Goal: Communication & Community: Answer question/provide support

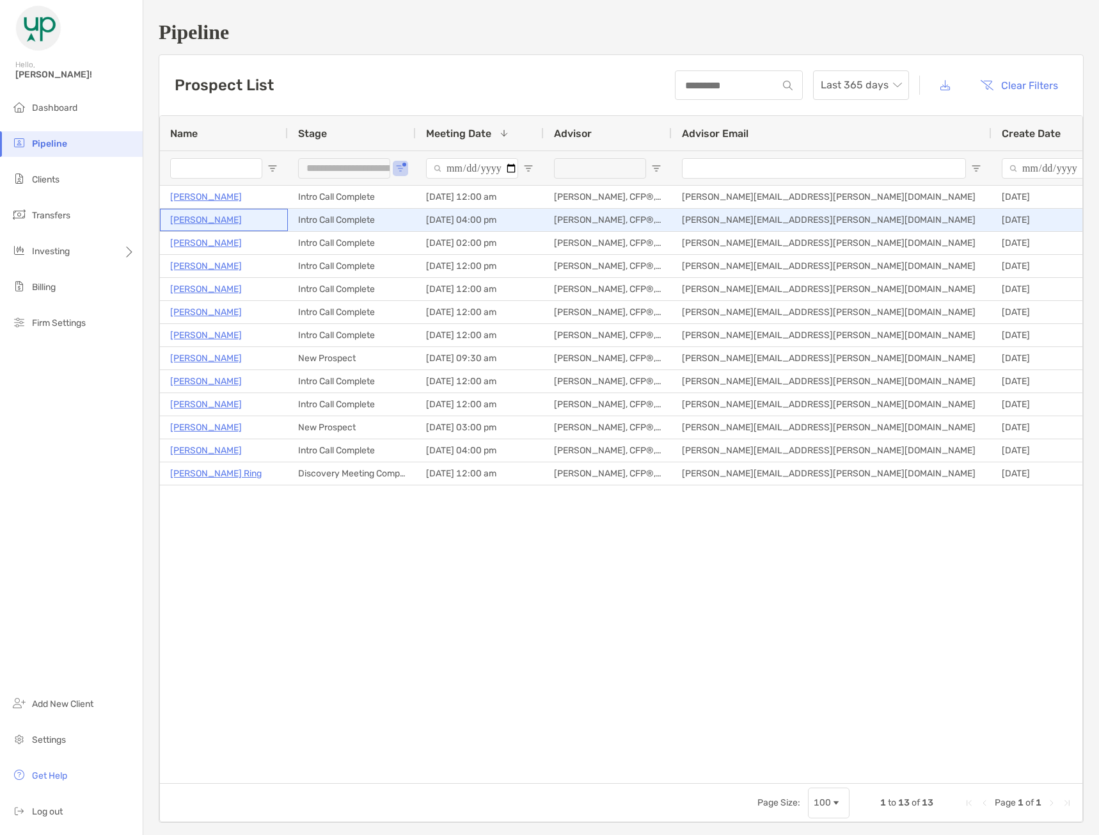
click at [212, 220] on p "[PERSON_NAME]" at bounding box center [206, 220] width 72 height 16
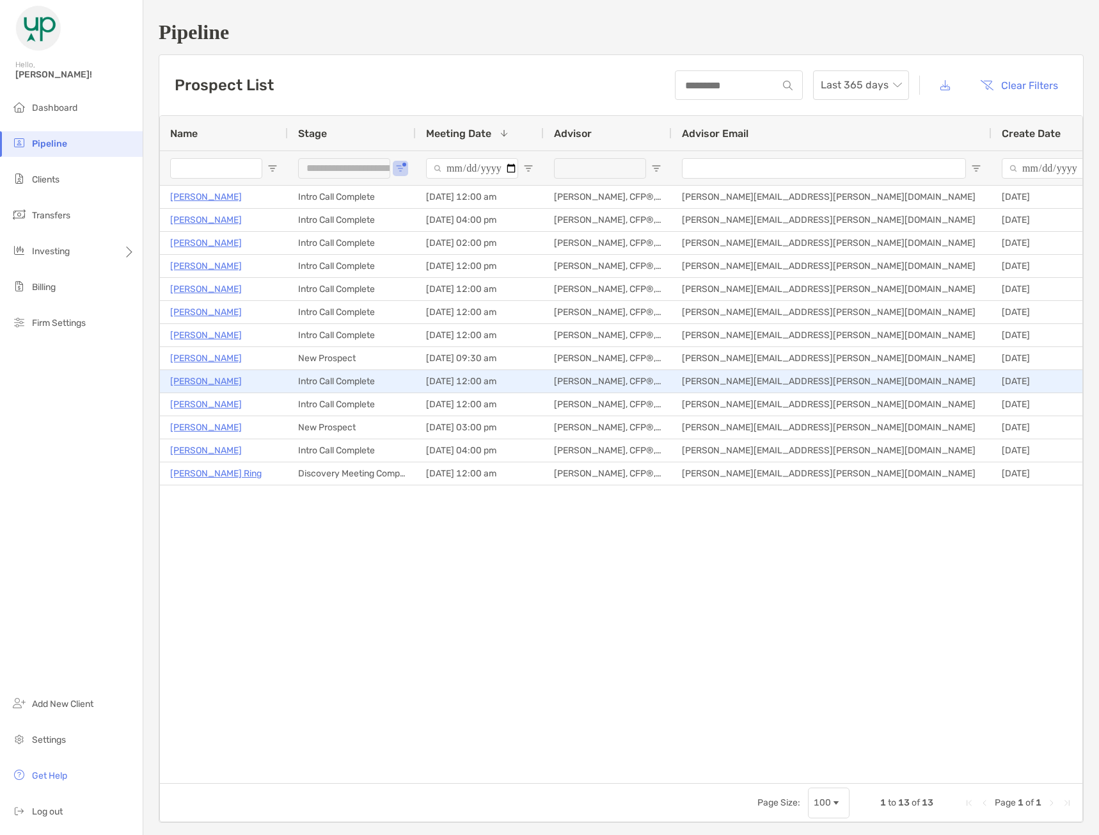
click at [205, 383] on p "Ray O'Connor" at bounding box center [206, 381] width 72 height 16
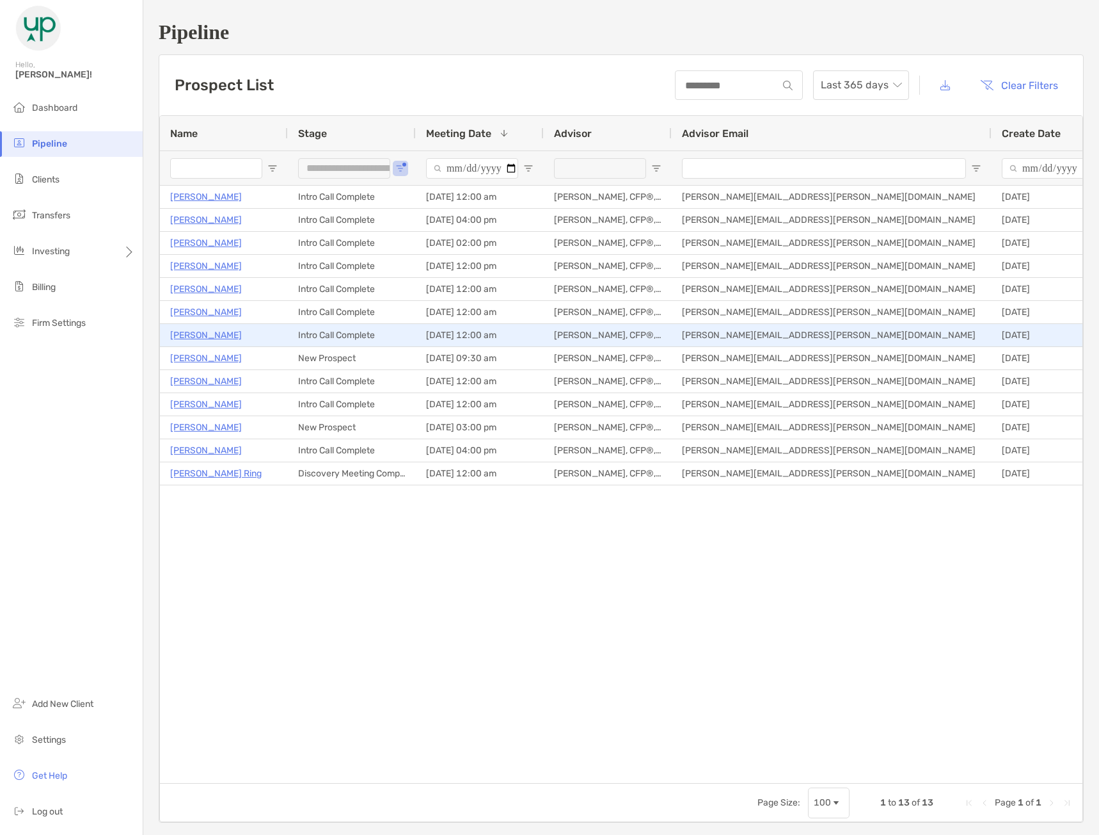
click at [197, 330] on p "[PERSON_NAME]" at bounding box center [206, 335] width 72 height 16
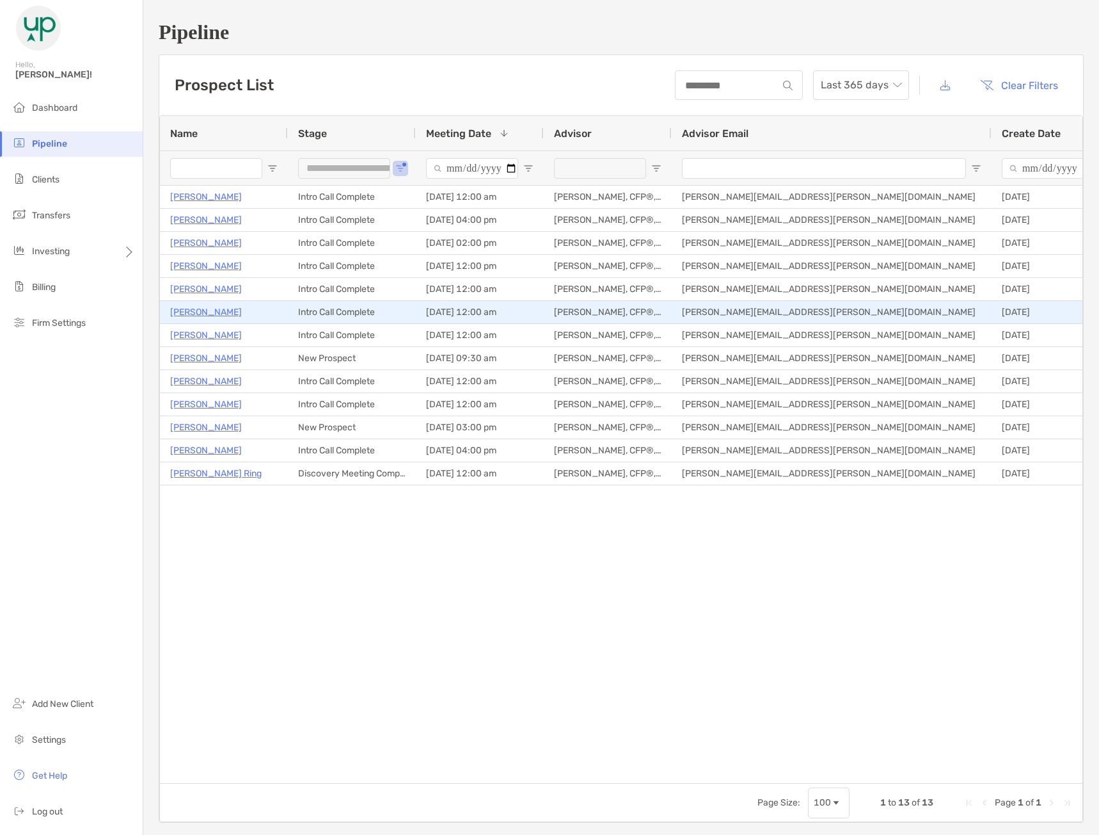
click at [210, 311] on p "Josh Rosato" at bounding box center [206, 312] width 72 height 16
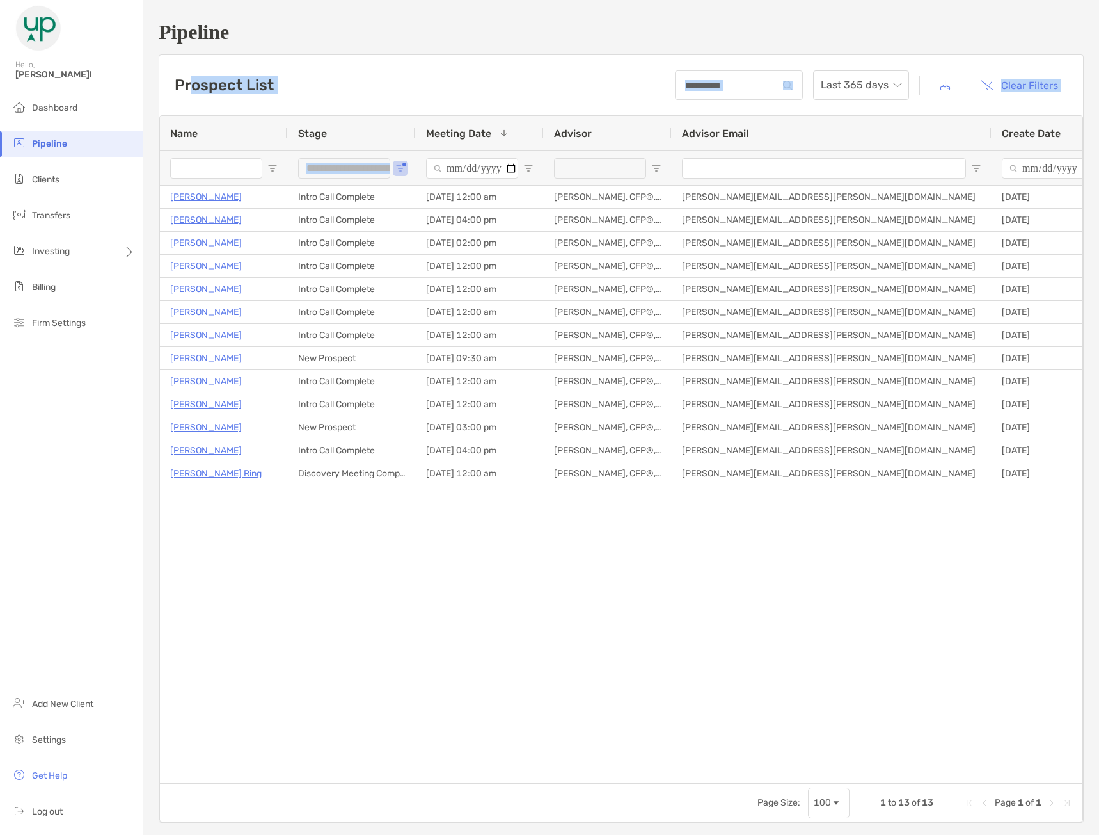
drag, startPoint x: 189, startPoint y: 81, endPoint x: 961, endPoint y: 536, distance: 895.6
click at [958, 536] on div "**********" at bounding box center [621, 438] width 924 height 767
click at [963, 536] on div "Ricardo Mendoza Intro Call Complete 08/13/2025 - 12:00 pm Tony Marquez, CFP®, M…" at bounding box center [621, 479] width 923 height 587
click at [400, 79] on div "Prospect List Last 365 days Clear Filters" at bounding box center [621, 85] width 924 height 60
click at [646, 552] on div "Ricardo Mendoza Intro Call Complete 08/13/2025 - 12:00 pm Tony Marquez, CFP®, M…" at bounding box center [621, 479] width 923 height 587
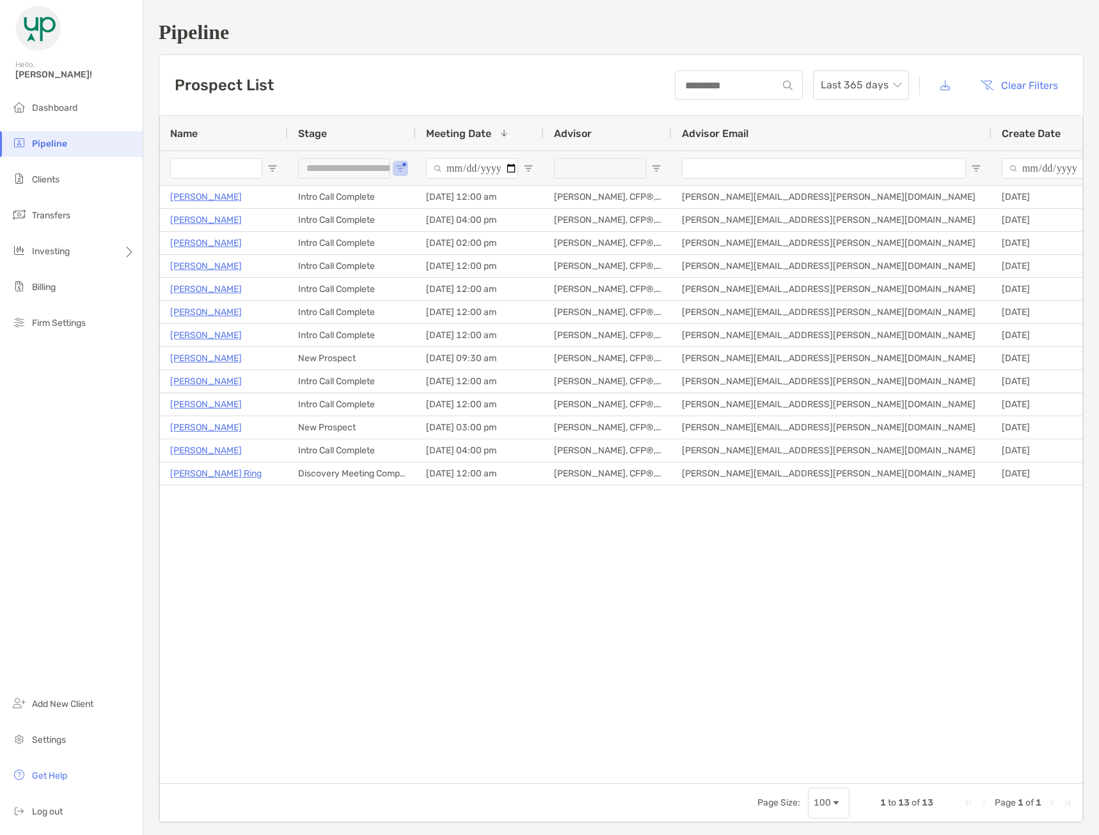
click at [856, 29] on h1 "Pipeline" at bounding box center [621, 32] width 925 height 24
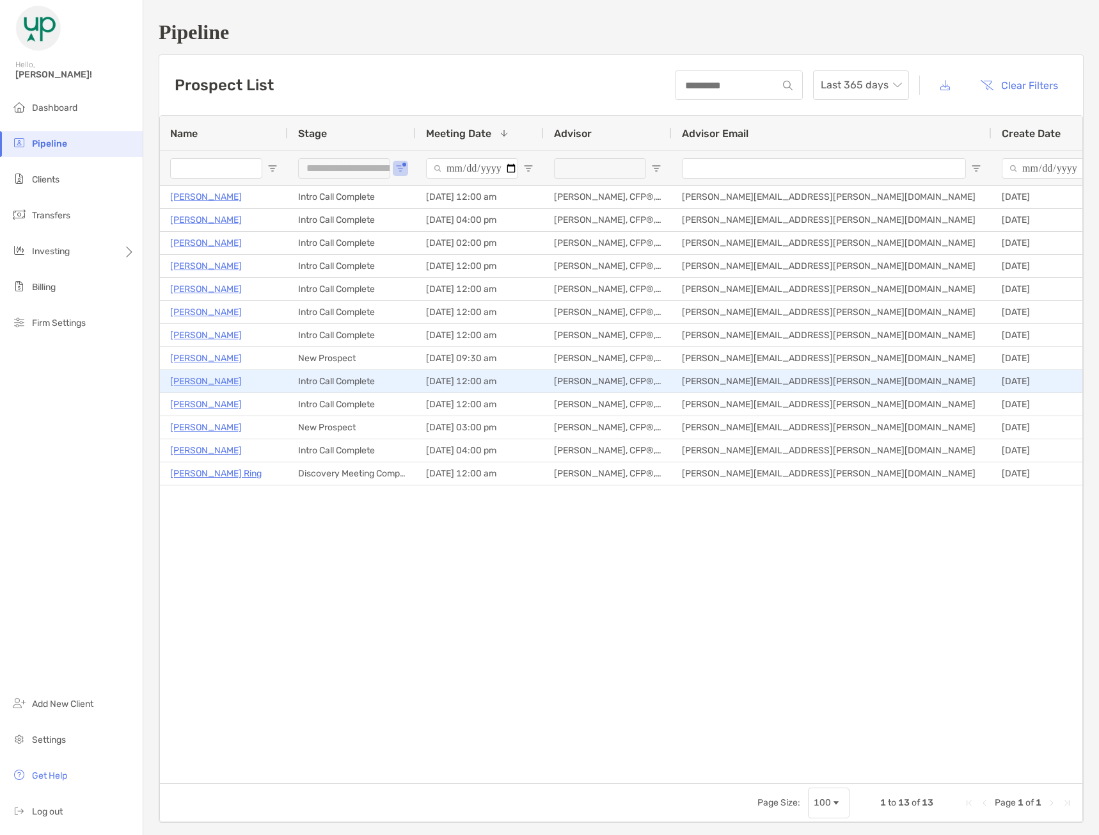
click at [204, 381] on p "Ray O'Connor" at bounding box center [206, 381] width 72 height 16
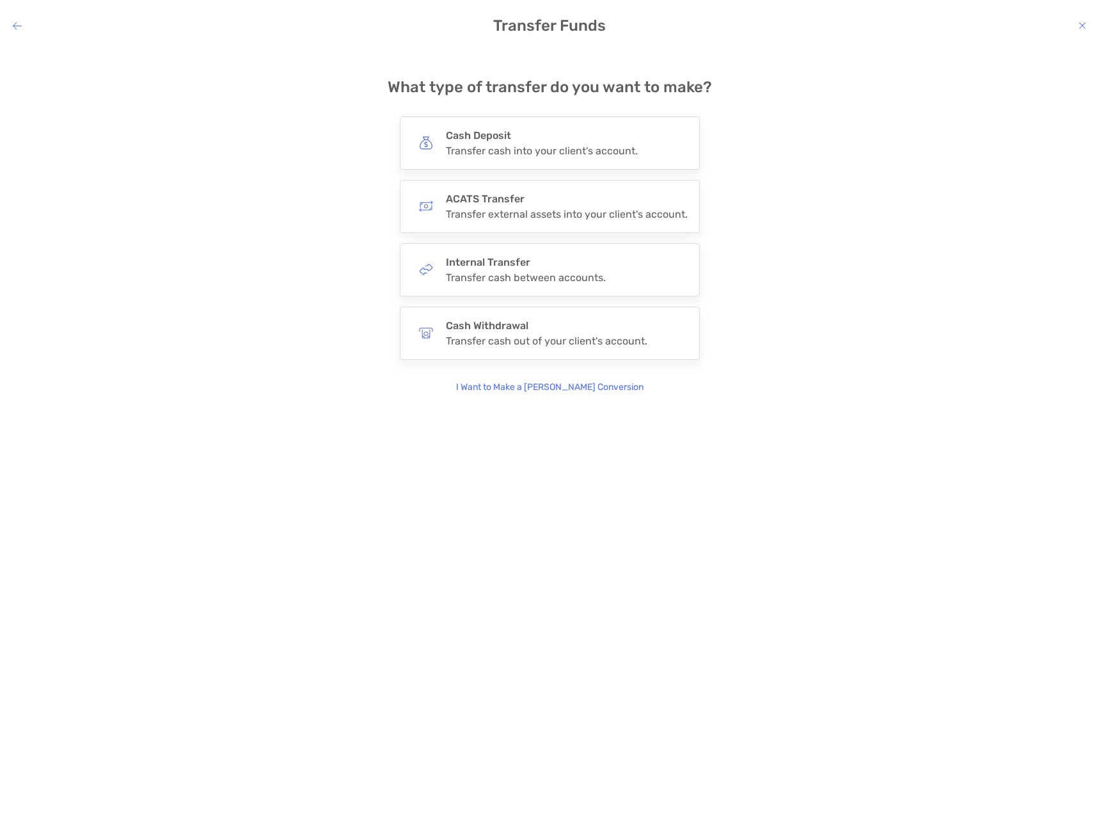
click at [1082, 28] on icon "modal" at bounding box center [1083, 25] width 8 height 10
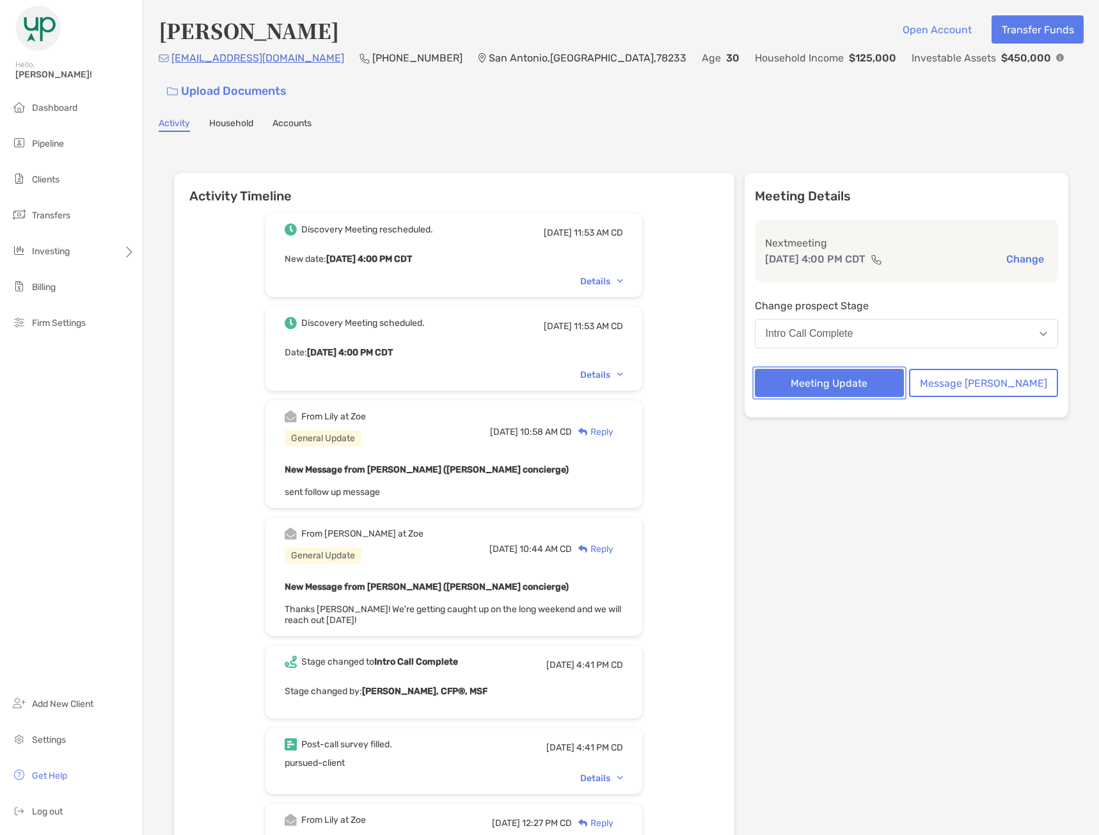
click at [882, 369] on button "Meeting Update" at bounding box center [829, 383] width 149 height 28
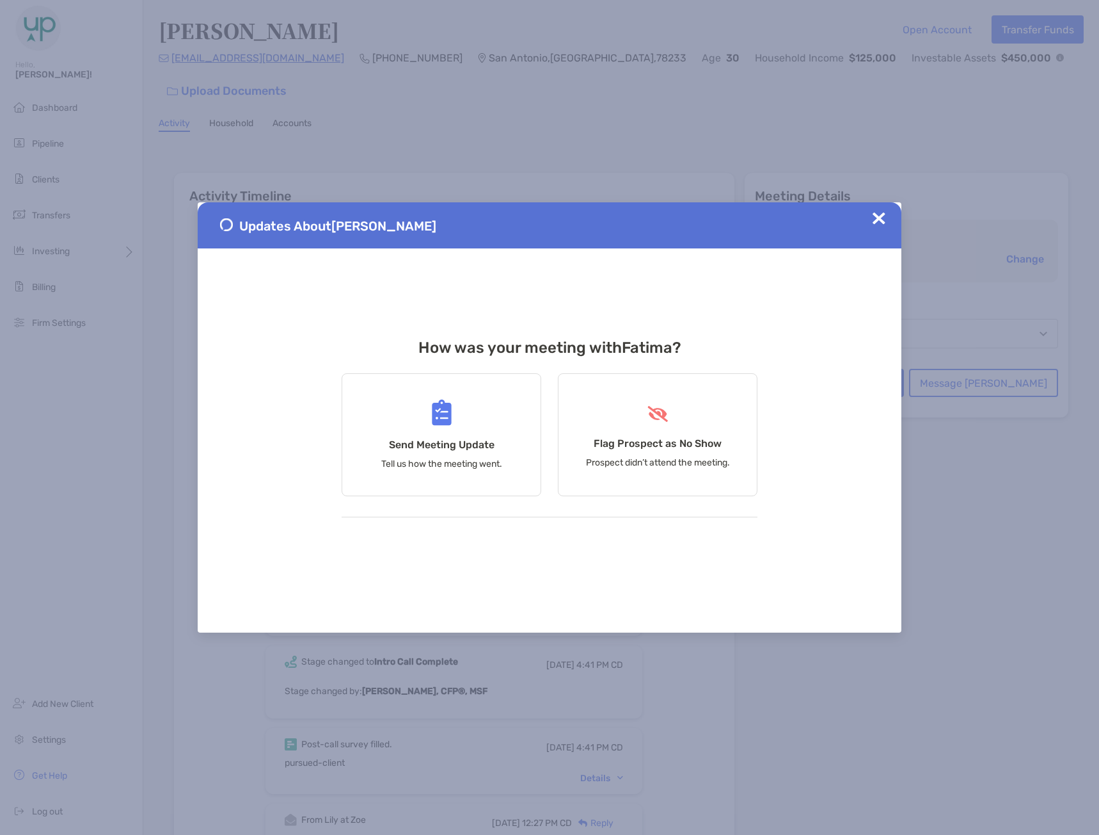
click at [883, 216] on img at bounding box center [879, 218] width 13 height 13
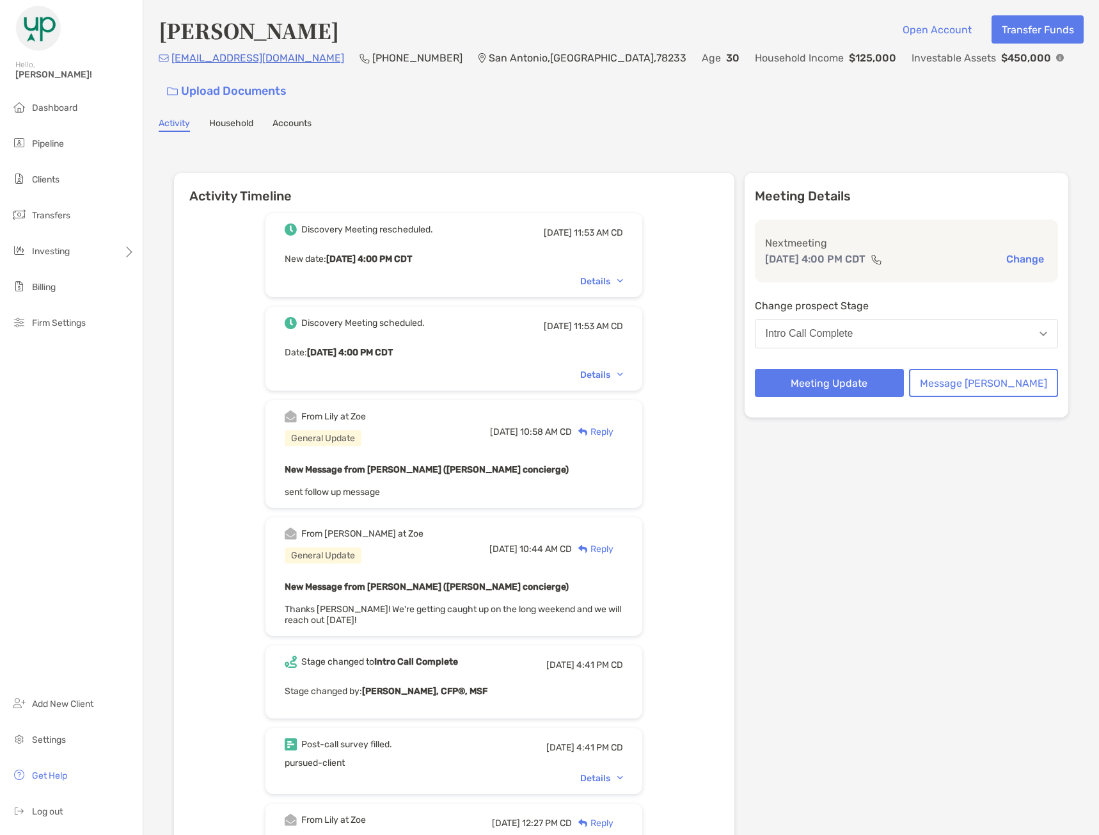
click at [615, 410] on div "Wed, Jul 9 10:58 AM CD Reply" at bounding box center [556, 431] width 133 height 42
click at [614, 425] on div "Reply" at bounding box center [593, 431] width 42 height 13
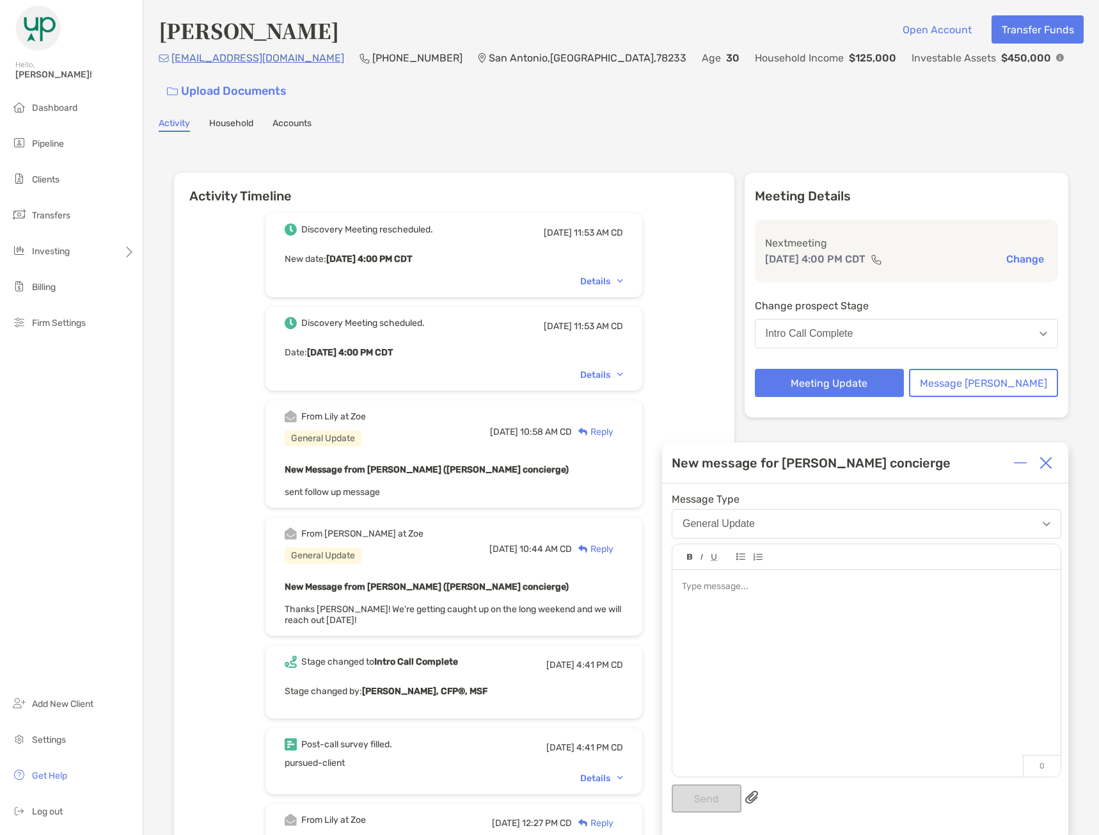
click at [788, 609] on div at bounding box center [867, 667] width 388 height 194
click at [703, 794] on button "Send" at bounding box center [707, 798] width 70 height 28
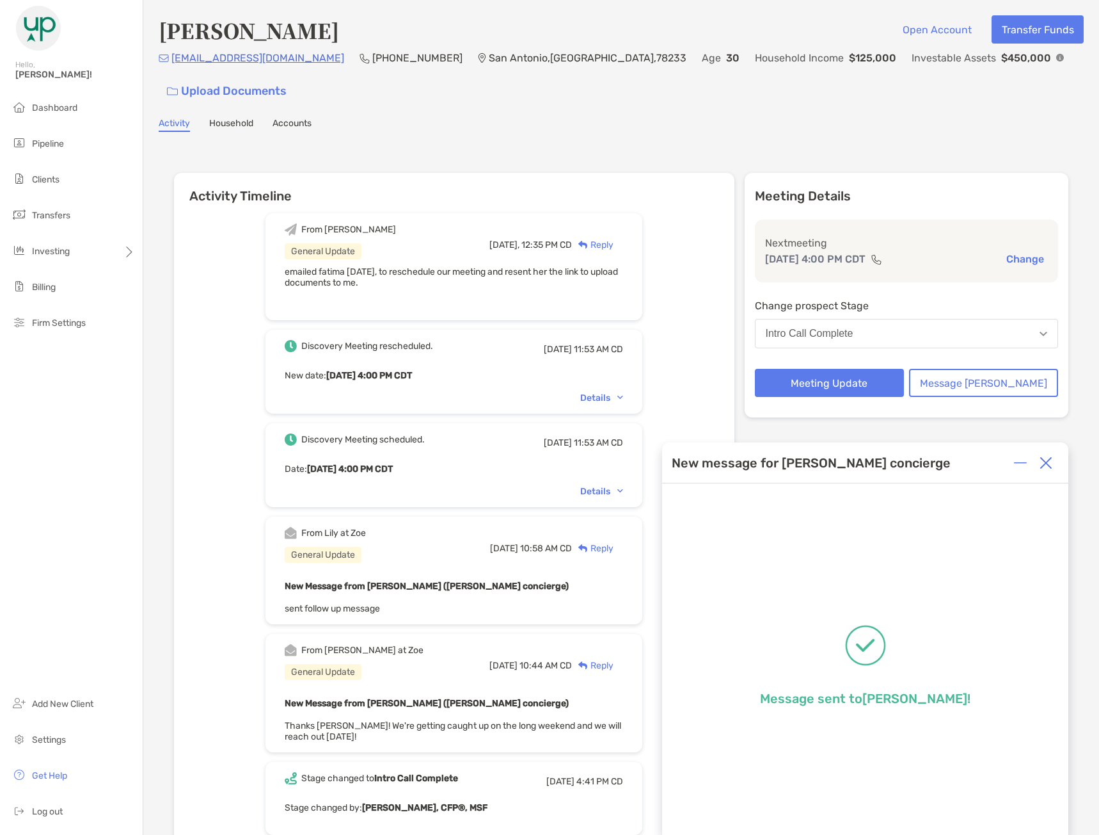
click at [1044, 463] on img at bounding box center [1046, 462] width 13 height 13
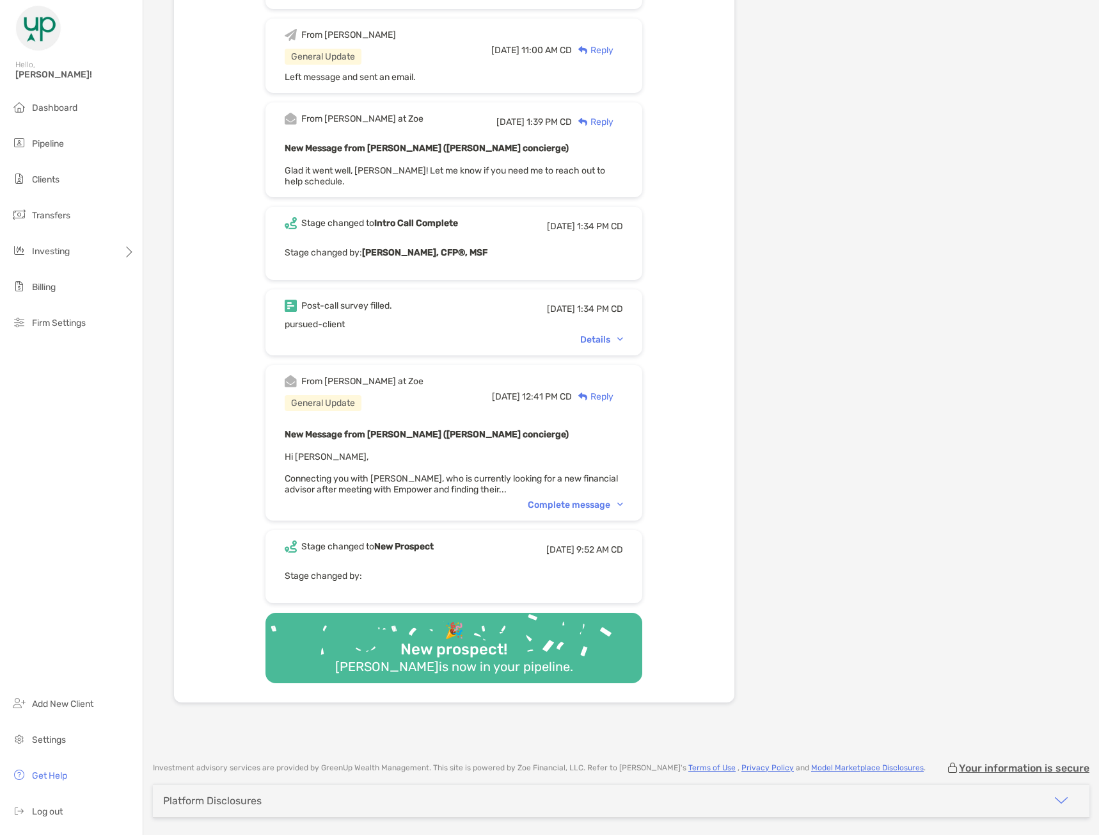
scroll to position [550, 0]
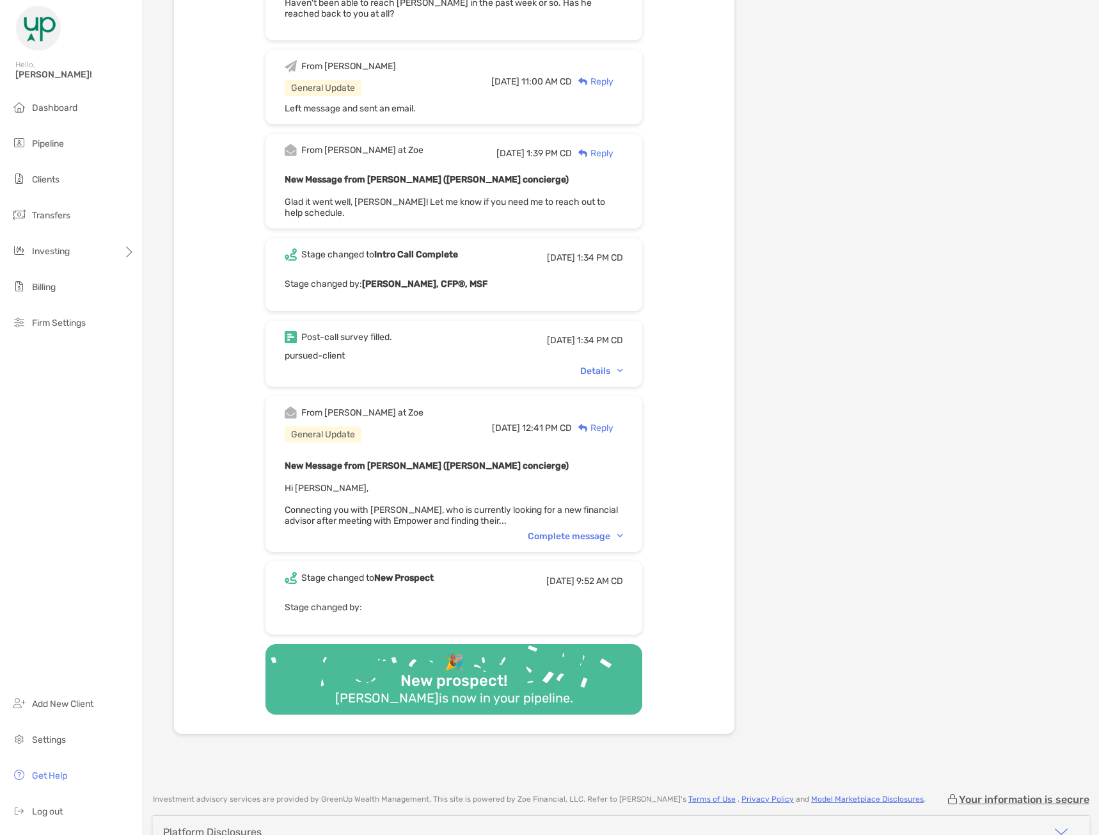
click at [623, 365] on div "Details" at bounding box center [601, 370] width 43 height 11
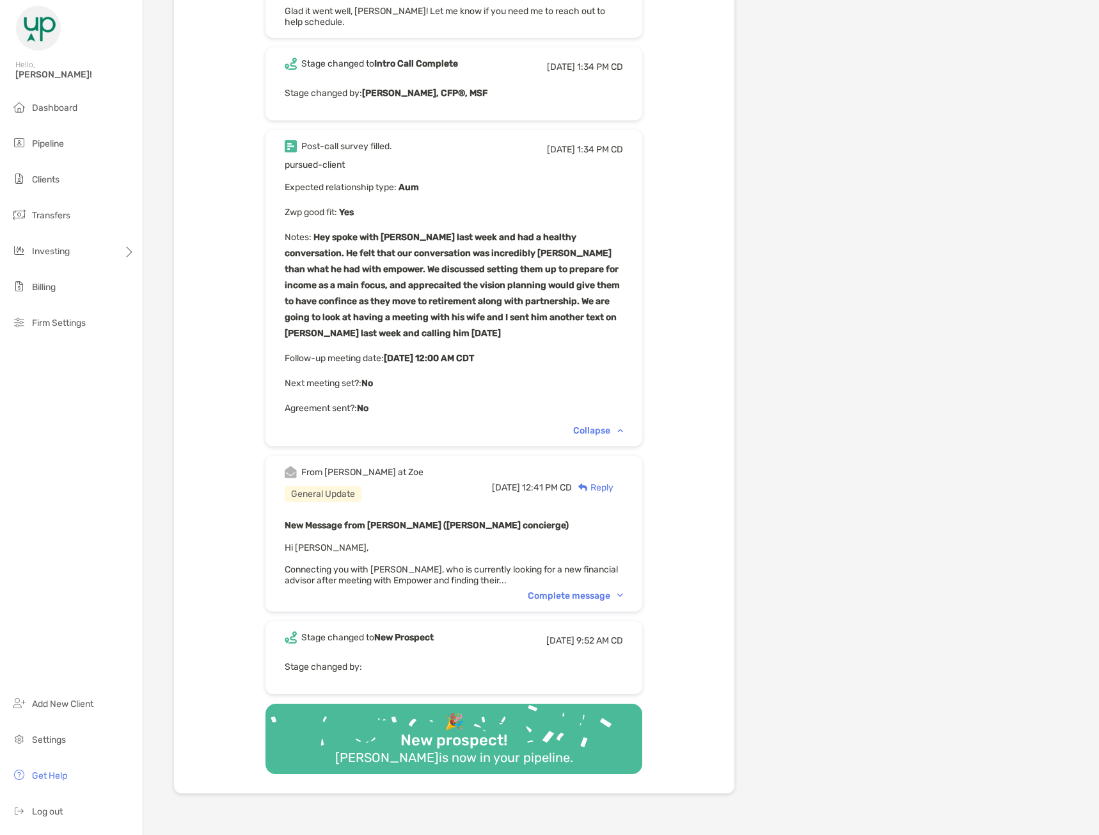
scroll to position [742, 0]
click at [573, 589] on div "Complete message" at bounding box center [575, 594] width 95 height 11
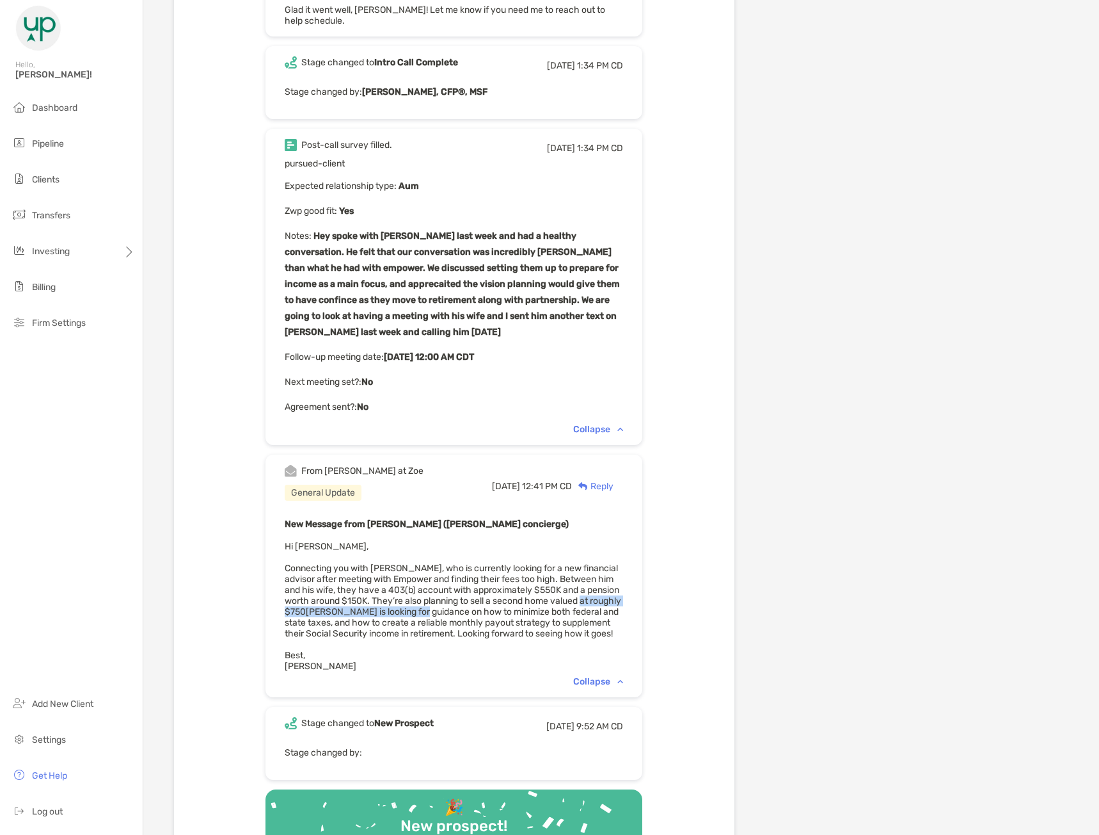
drag, startPoint x: 305, startPoint y: 600, endPoint x: 479, endPoint y: 602, distance: 174.1
click at [479, 602] on span "Hi Tony, Connecting you with Ray O’Connor, who is currently looking for a new f…" at bounding box center [453, 606] width 337 height 131
drag, startPoint x: 424, startPoint y: 588, endPoint x: 464, endPoint y: 592, distance: 40.5
click at [464, 592] on span "Hi Tony, Connecting you with Ray O’Connor, who is currently looking for a new f…" at bounding box center [453, 606] width 337 height 131
drag, startPoint x: 363, startPoint y: 591, endPoint x: 439, endPoint y: 592, distance: 75.5
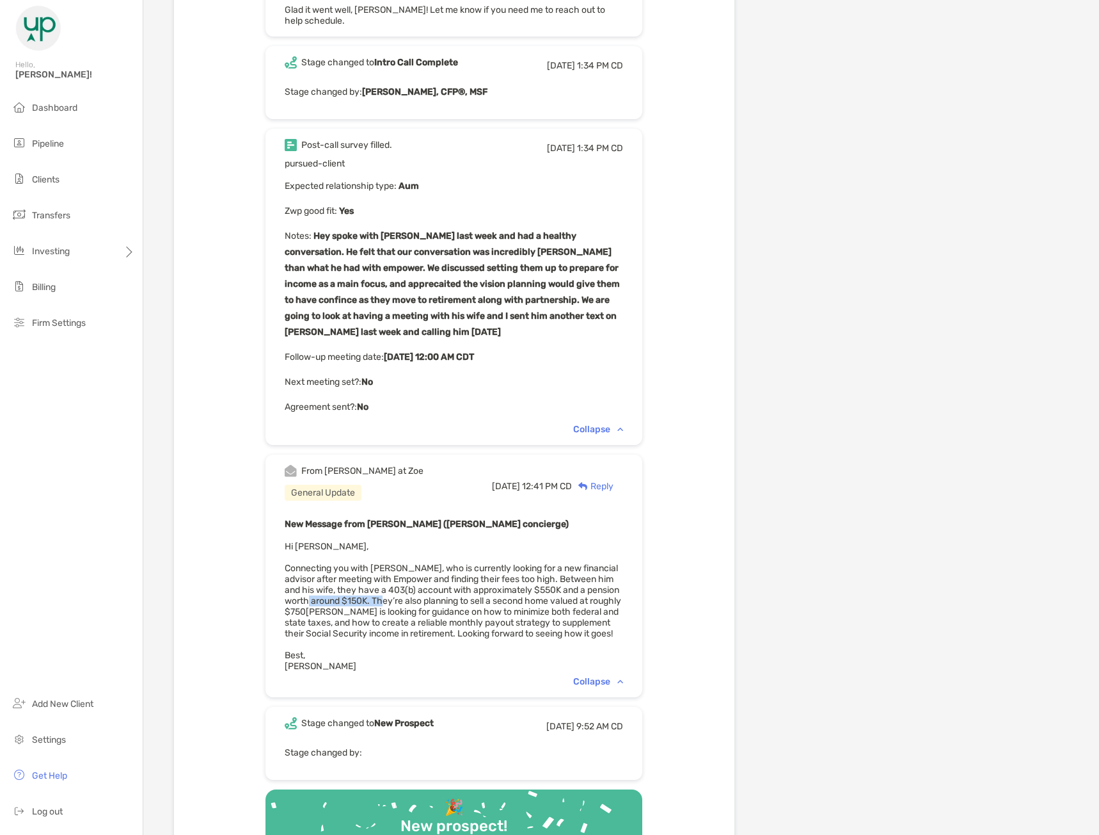
click at [439, 592] on span "Hi Tony, Connecting you with Ray O’Connor, who is currently looking for a new f…" at bounding box center [453, 606] width 337 height 131
drag, startPoint x: 438, startPoint y: 576, endPoint x: 614, endPoint y: 579, distance: 176.7
click at [614, 579] on div "New Message from Brendan Connors (Zoe concierge) Hi Tony, Connecting you with R…" at bounding box center [454, 594] width 339 height 156
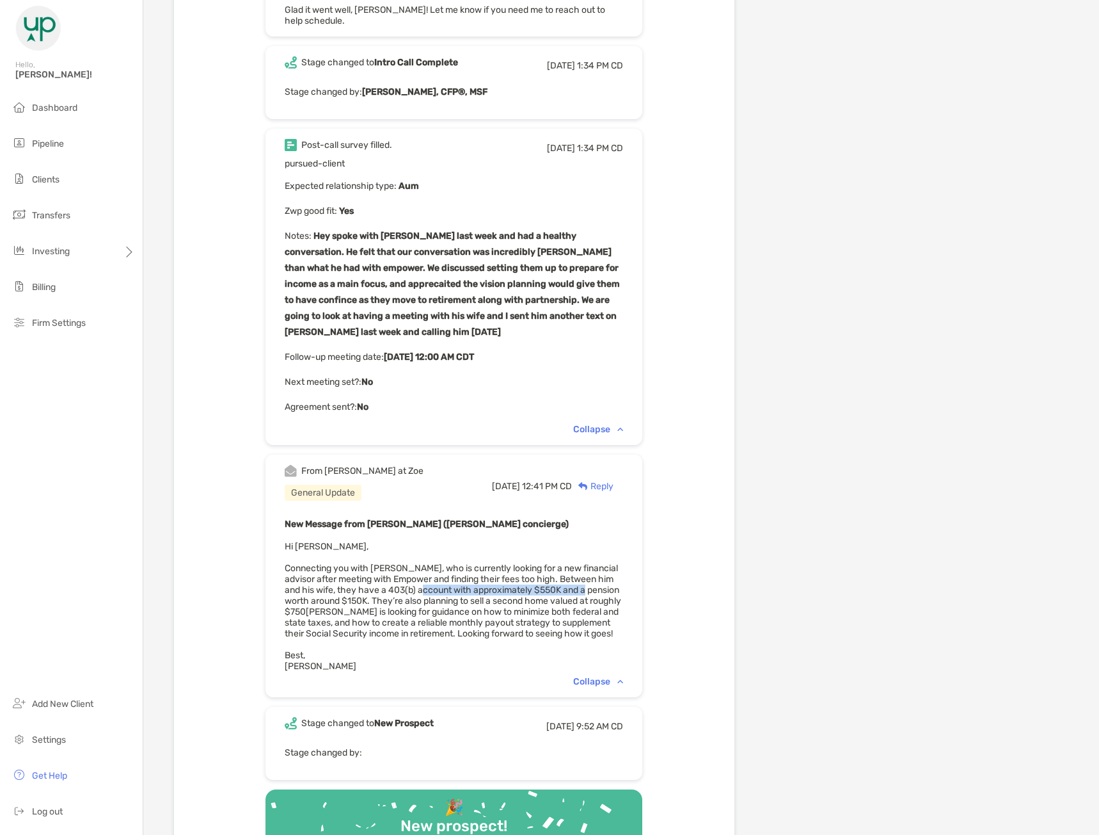
drag, startPoint x: 614, startPoint y: 579, endPoint x: 442, endPoint y: 582, distance: 172.8
click at [442, 582] on div "New Message from Brendan Connors (Zoe concierge) Hi Tony, Connecting you with R…" at bounding box center [454, 594] width 339 height 156
click at [417, 578] on span "Hi Tony, Connecting you with Ray O’Connor, who is currently looking for a new f…" at bounding box center [453, 606] width 337 height 131
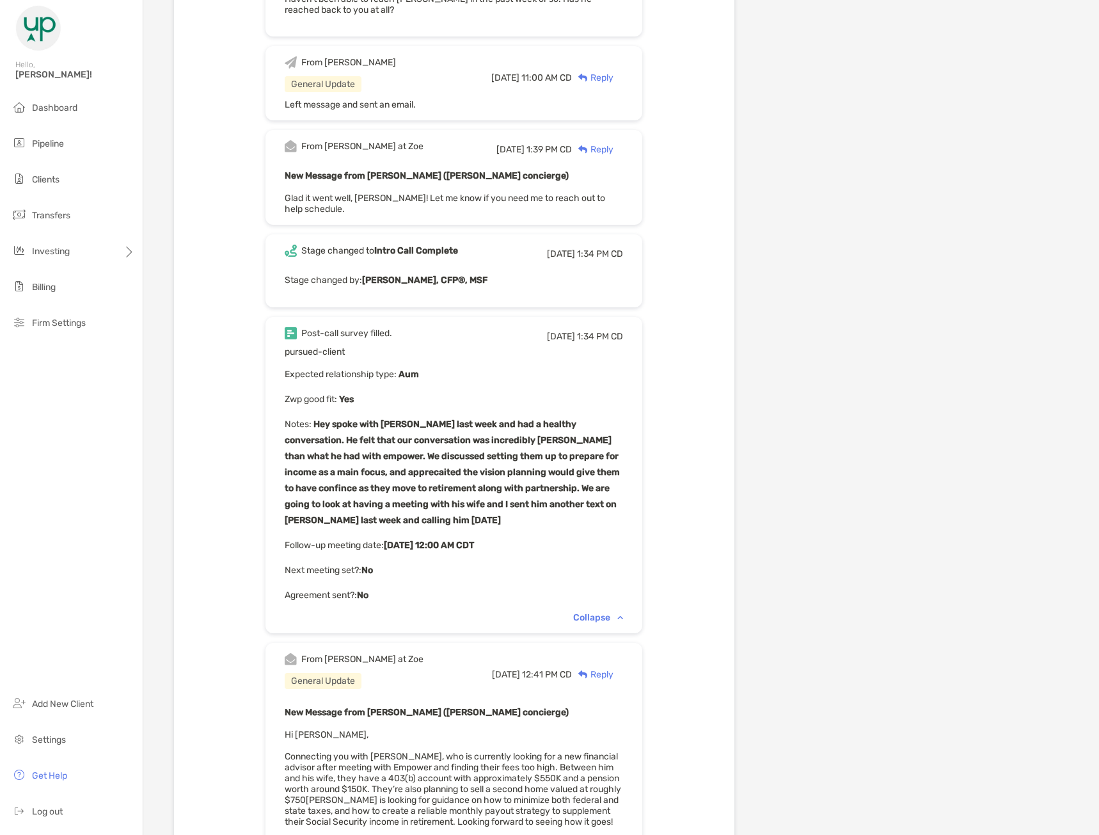
scroll to position [919, 0]
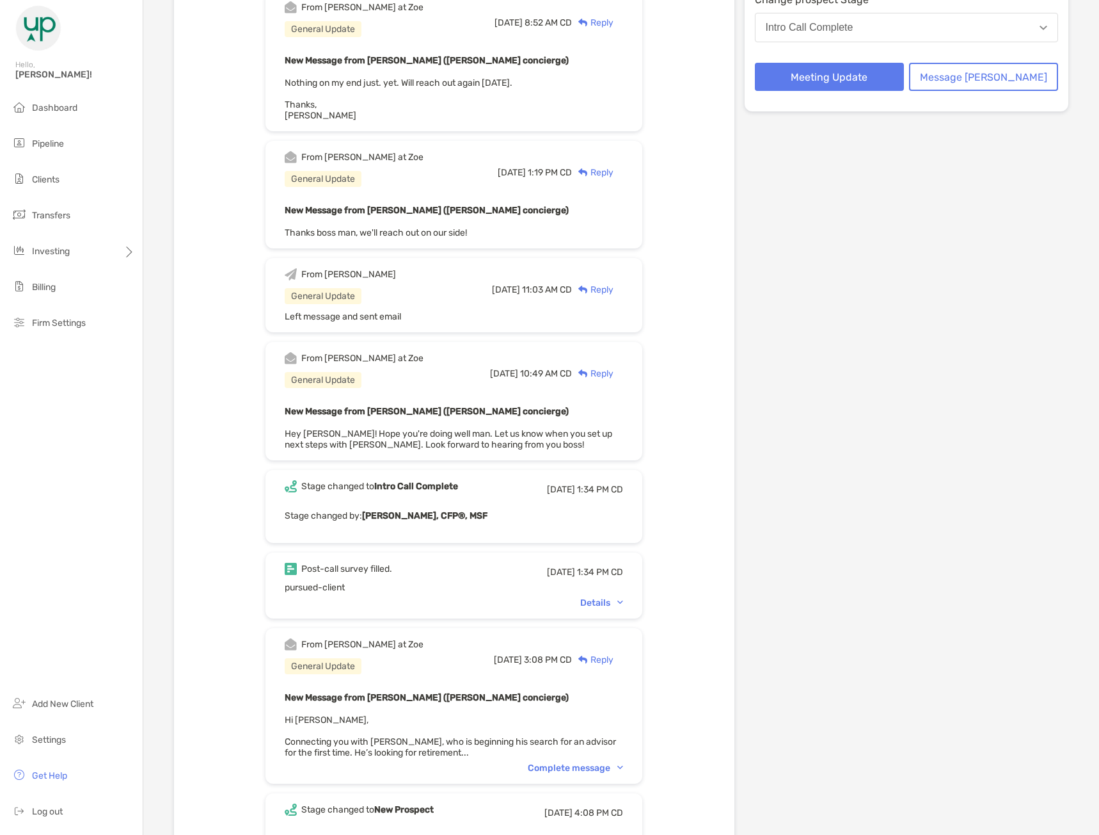
scroll to position [512, 0]
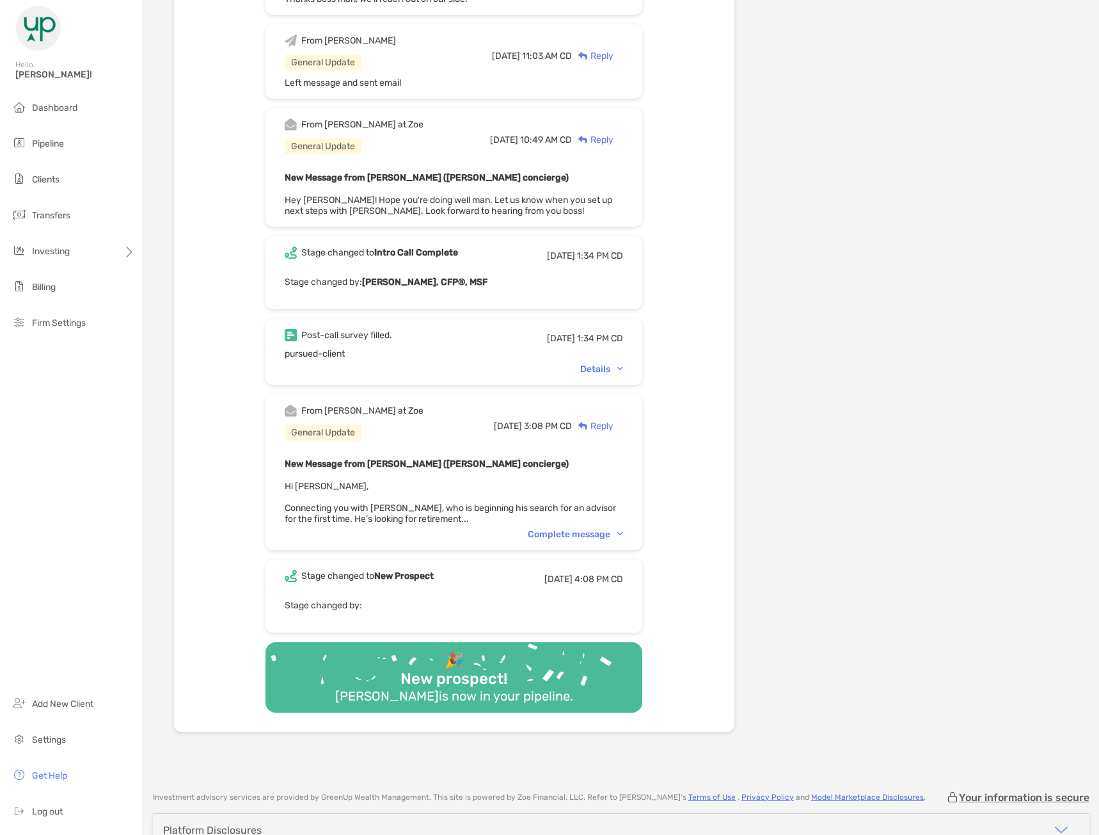
click at [614, 529] on div "Complete message" at bounding box center [575, 534] width 95 height 11
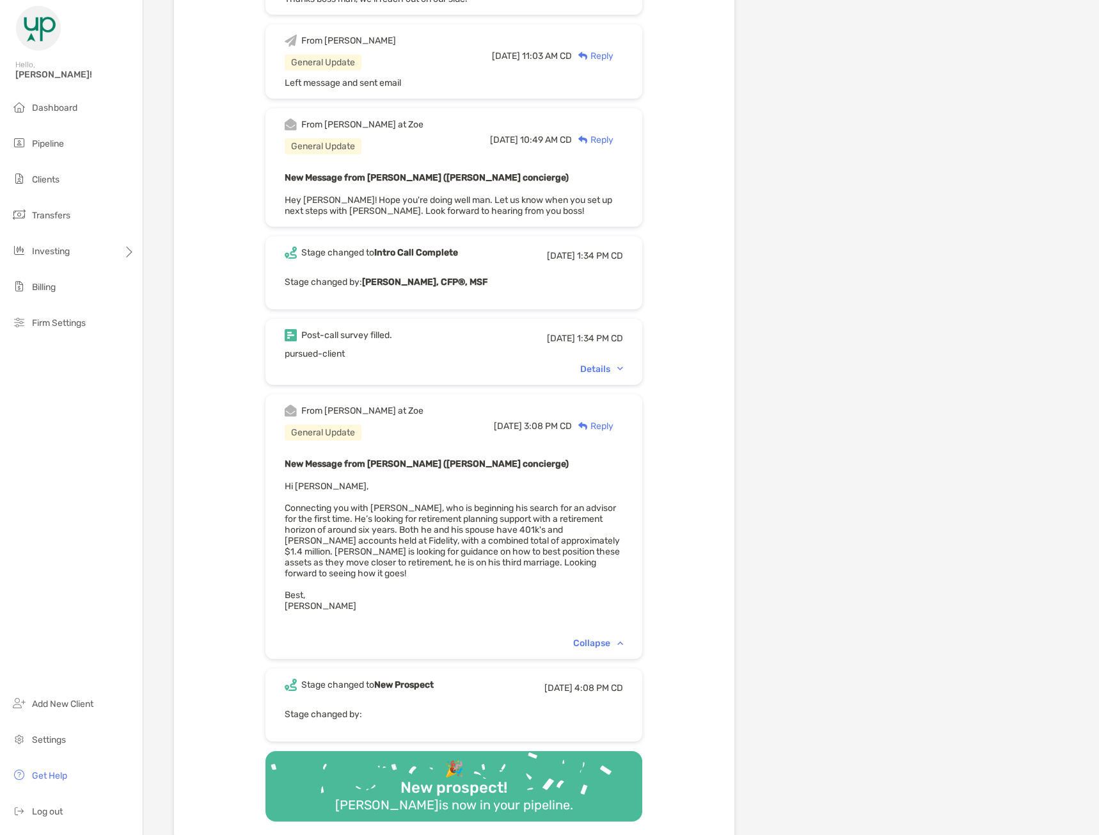
drag, startPoint x: 310, startPoint y: 503, endPoint x: 521, endPoint y: 593, distance: 229.7
click at [521, 593] on div "New Message from Brendan Connors (Zoe concierge) Hi Tony, Connecting you with J…" at bounding box center [454, 544] width 339 height 177
drag, startPoint x: 521, startPoint y: 592, endPoint x: 303, endPoint y: 501, distance: 235.8
click at [303, 501] on div "New Message from Brendan Connors (Zoe concierge) Hi Tony, Connecting you with J…" at bounding box center [454, 544] width 339 height 177
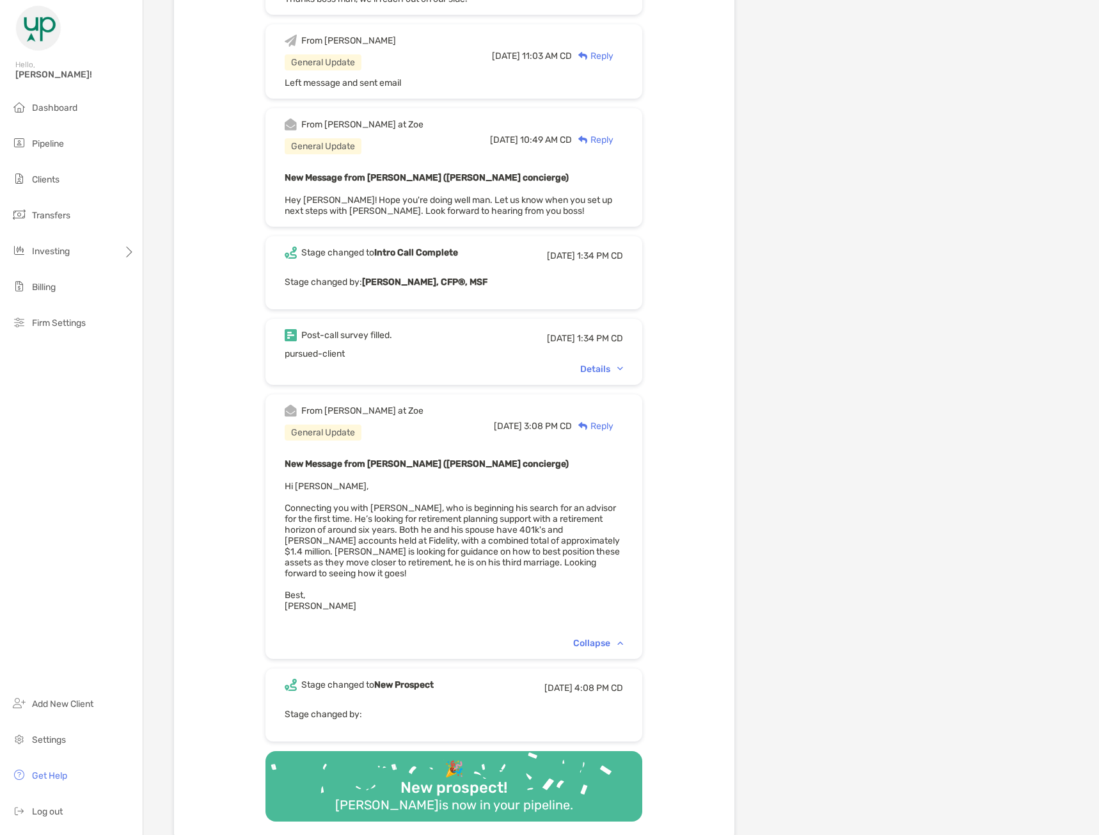
click at [305, 481] on span "Hi Tony, Connecting you with Jeff Christianson, who is beginning his search for…" at bounding box center [452, 546] width 335 height 131
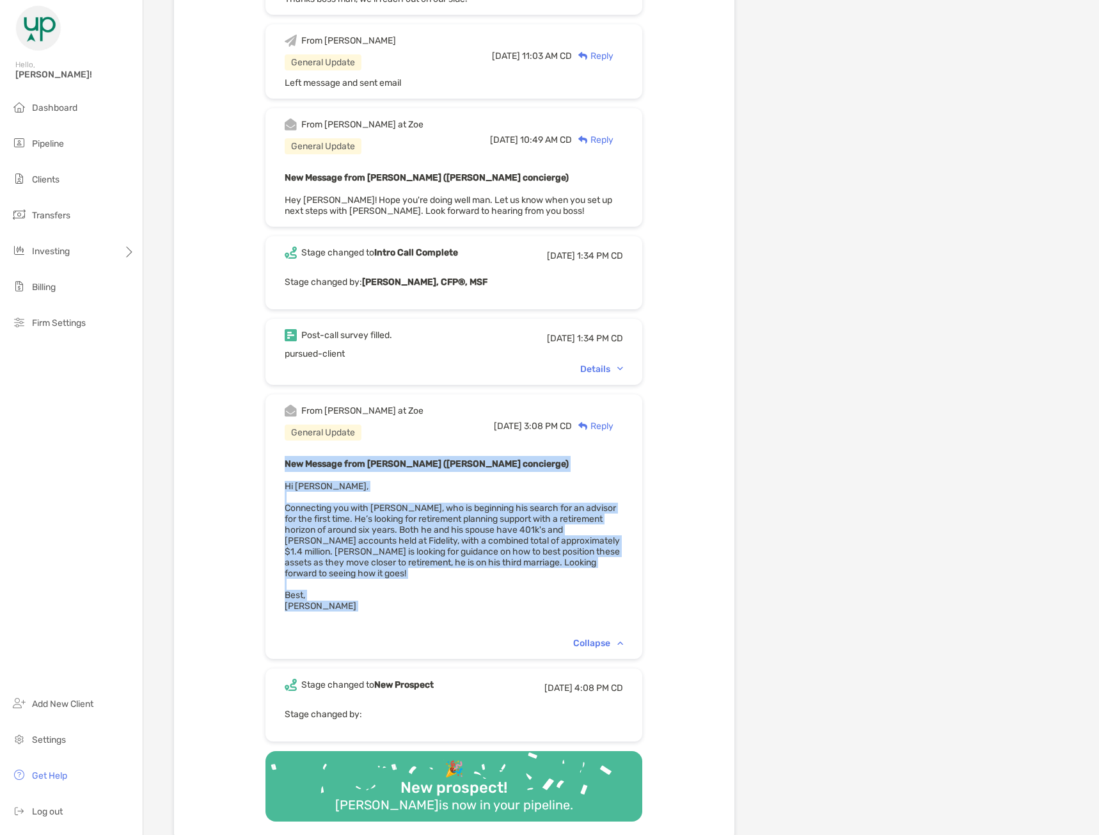
drag, startPoint x: 305, startPoint y: 470, endPoint x: 429, endPoint y: 592, distance: 174.2
click at [429, 614] on div "New Message from Brendan Connors (Zoe concierge) Hi Tony, Connecting you with J…" at bounding box center [454, 544] width 339 height 177
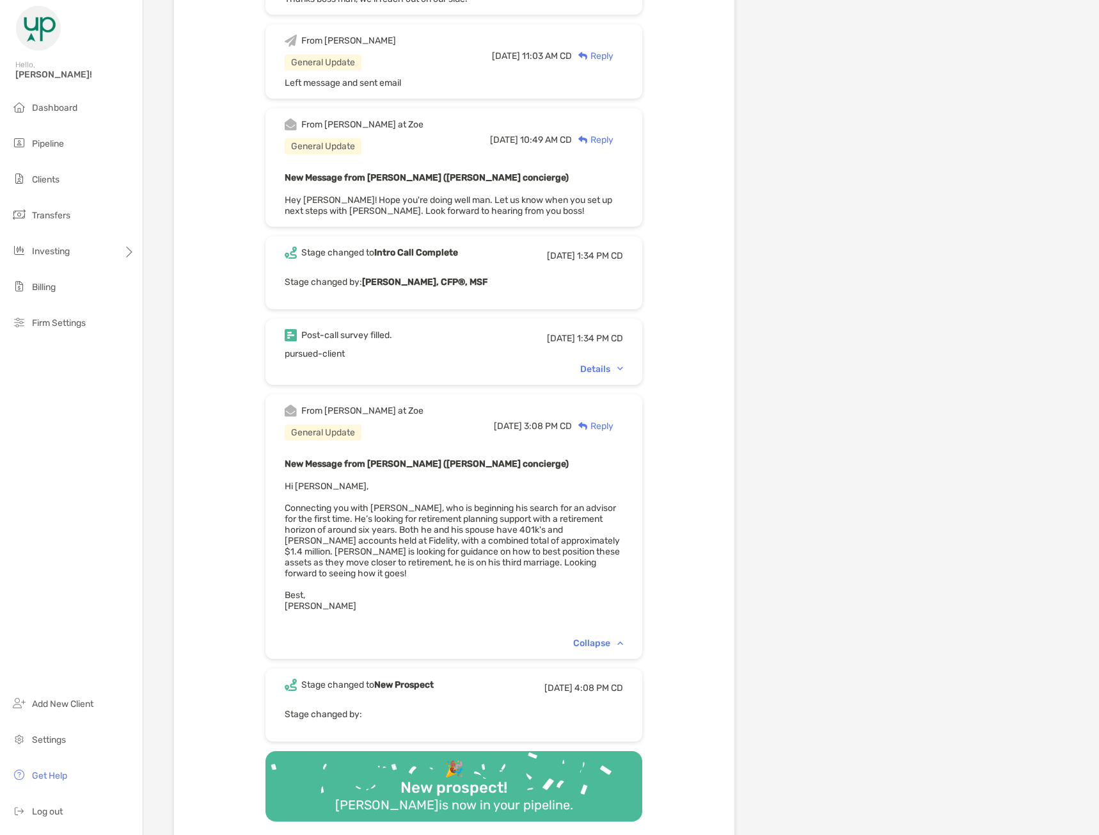
click at [605, 367] on div "Details" at bounding box center [601, 368] width 43 height 11
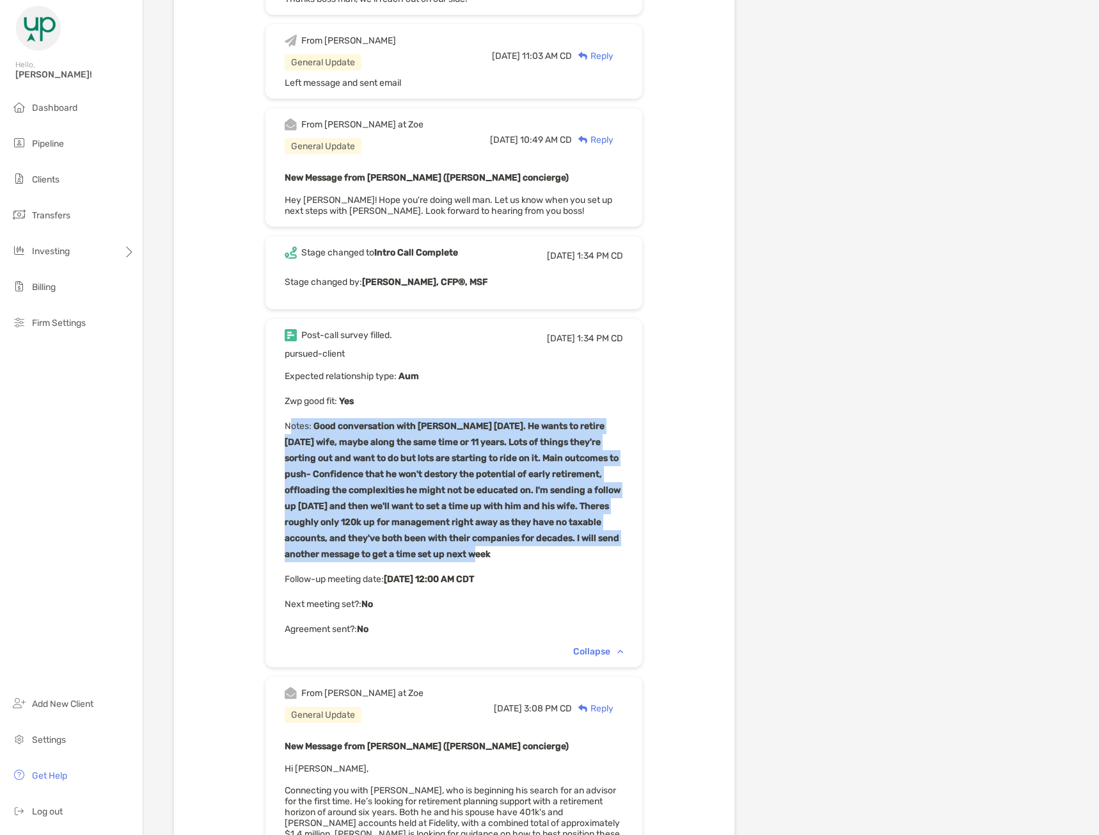
drag, startPoint x: 310, startPoint y: 409, endPoint x: 537, endPoint y: 553, distance: 269.0
click at [537, 553] on div "pursued-client Expected relationship type : Aum Zwp good fit : Yes Notes : Good…" at bounding box center [454, 492] width 339 height 289
click at [555, 548] on p "Notes : Good conversation with Jeff yesterday. He wants to retire in 6 years wi…" at bounding box center [454, 490] width 339 height 144
drag, startPoint x: 555, startPoint y: 548, endPoint x: 303, endPoint y: 400, distance: 292.6
click at [303, 400] on div "Post-call survey filled. Thu, Jul 24 1:34 PM CD pursued-client Expected relatio…" at bounding box center [454, 493] width 377 height 348
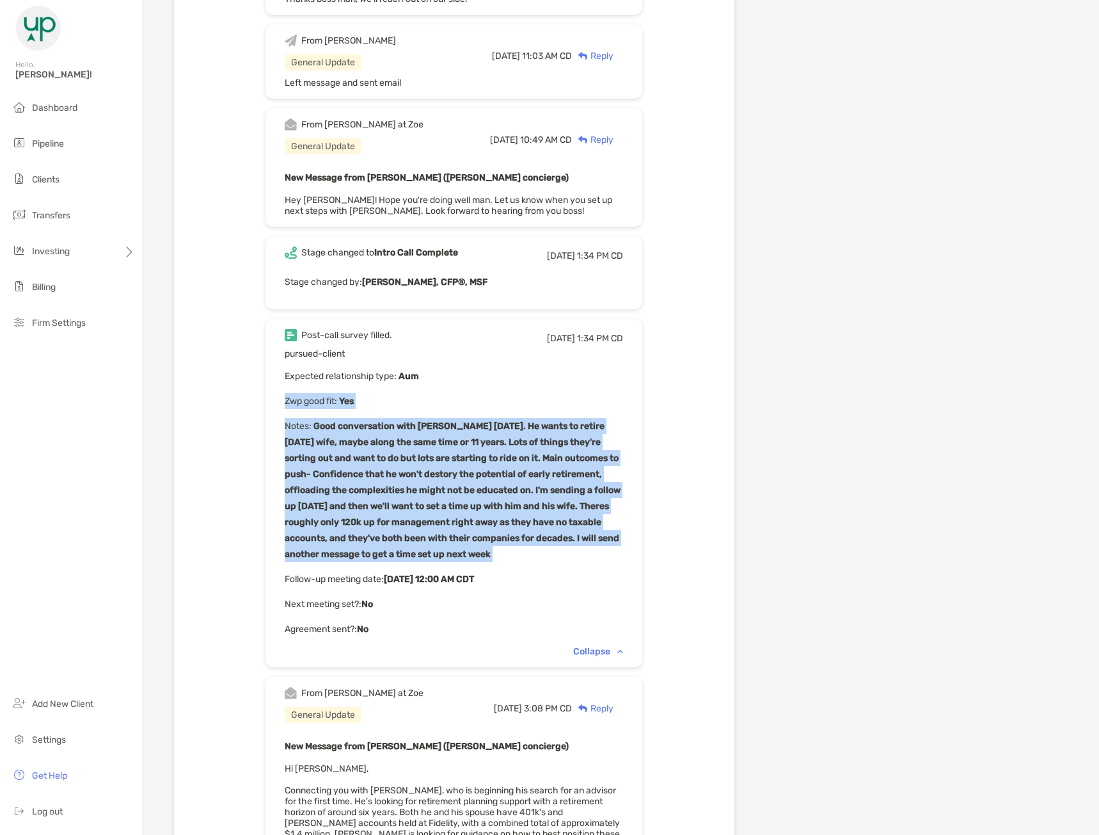
click at [303, 400] on div "Post-call survey filled. Thu, Jul 24 1:34 PM CD pursued-client Expected relatio…" at bounding box center [454, 493] width 377 height 348
drag, startPoint x: 303, startPoint y: 400, endPoint x: 568, endPoint y: 554, distance: 306.6
click at [568, 554] on div "Post-call survey filled. Thu, Jul 24 1:34 PM CD pursued-client Expected relatio…" at bounding box center [454, 493] width 377 height 348
click at [568, 554] on p "Notes : Good conversation with Jeff yesterday. He wants to retire in 6 years wi…" at bounding box center [454, 490] width 339 height 144
drag, startPoint x: 545, startPoint y: 600, endPoint x: 321, endPoint y: 406, distance: 296.3
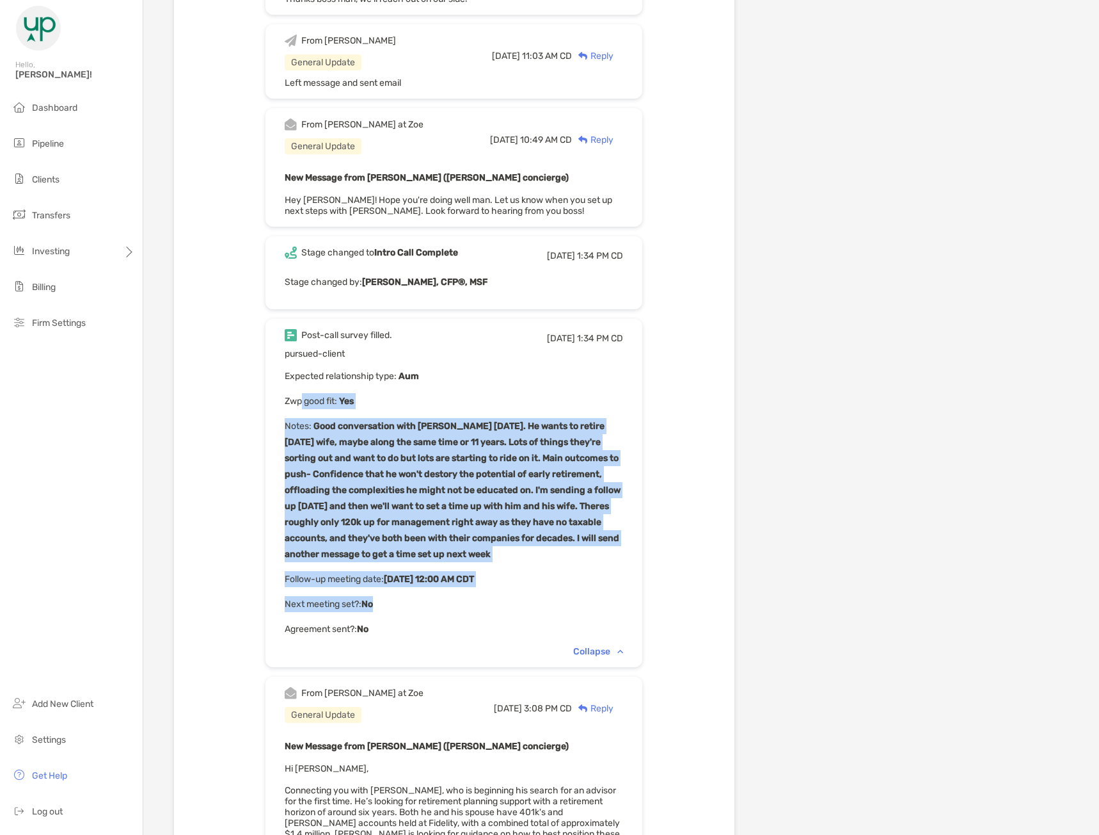
click at [321, 406] on div "pursued-client Expected relationship type : Aum Zwp good fit : Yes Notes : Good…" at bounding box center [454, 492] width 339 height 289
click at [337, 442] on b "Good conversation with Jeff yesterday. He wants to retire in 6 years wife, mayb…" at bounding box center [453, 489] width 336 height 139
drag, startPoint x: 299, startPoint y: 403, endPoint x: 505, endPoint y: 561, distance: 259.3
click at [505, 561] on div "Post-call survey filled. Thu, Jul 24 1:34 PM CD pursued-client Expected relatio…" at bounding box center [454, 493] width 377 height 348
click at [505, 561] on p "Notes : Good conversation with Jeff yesterday. He wants to retire in 6 years wi…" at bounding box center [454, 490] width 339 height 144
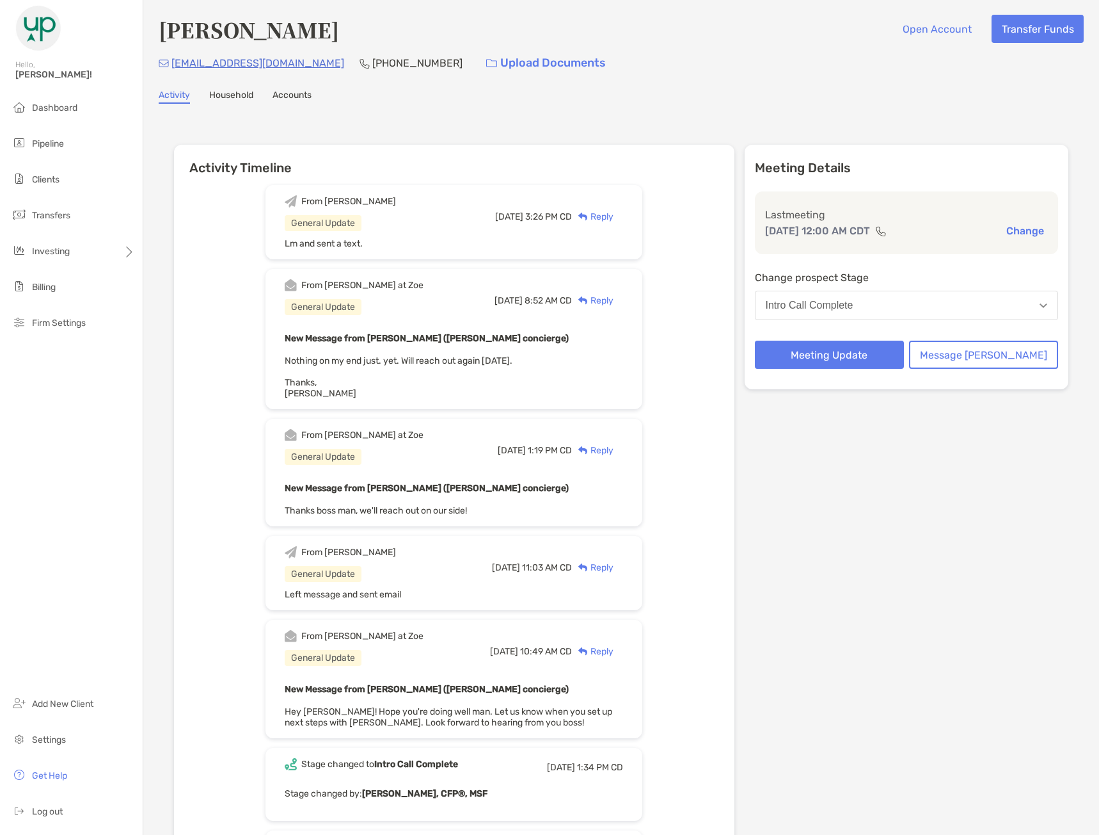
scroll to position [0, 0]
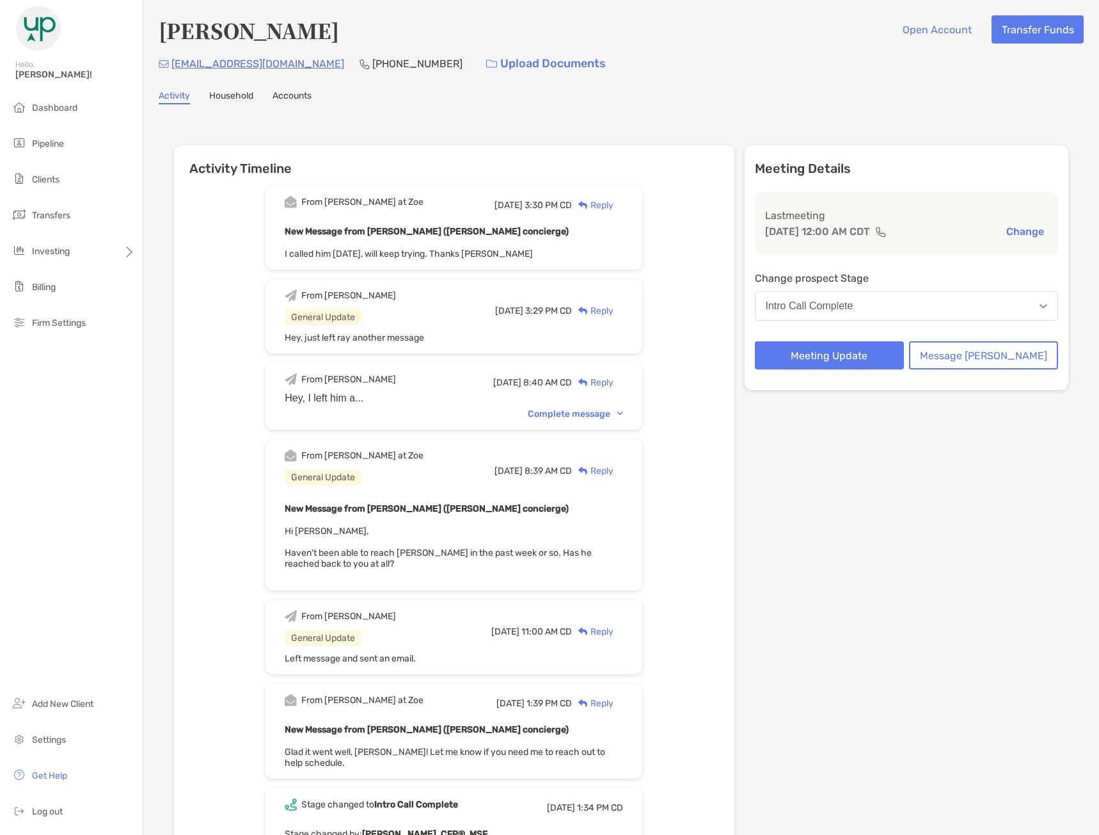
click at [614, 207] on div "Reply" at bounding box center [593, 204] width 42 height 13
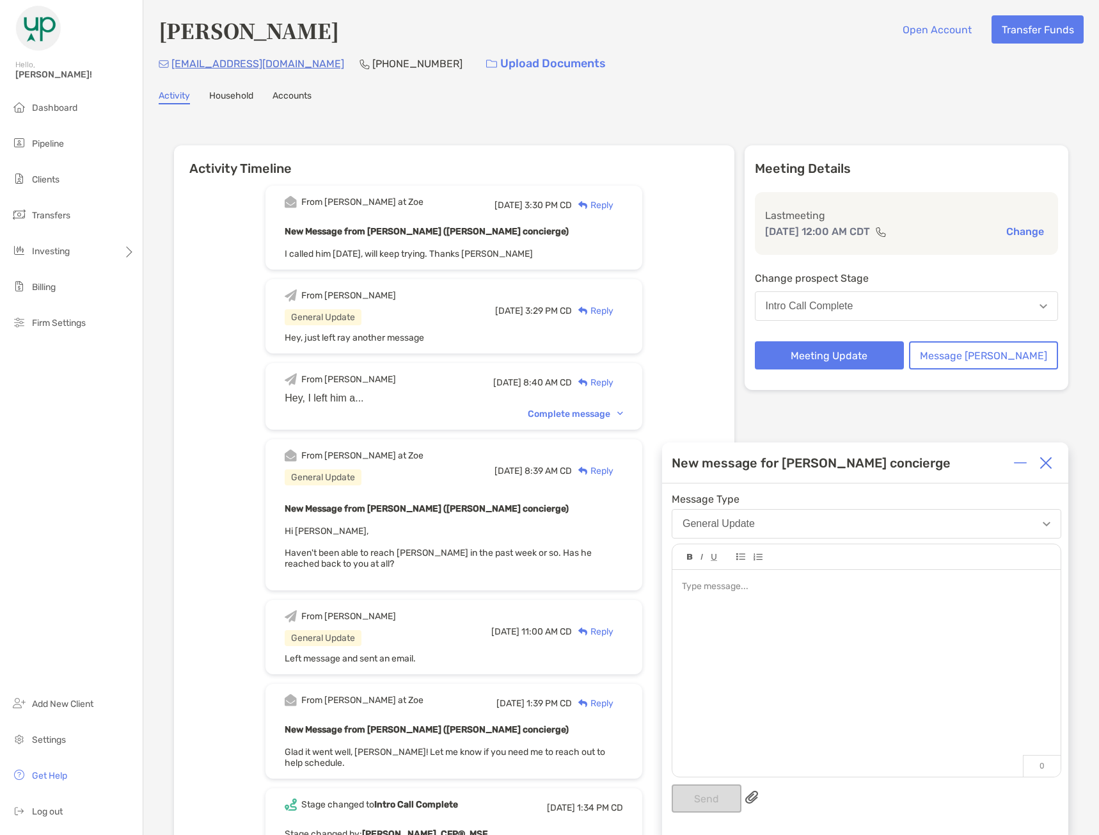
click at [822, 630] on div at bounding box center [867, 667] width 388 height 194
click at [737, 804] on button "Send" at bounding box center [707, 798] width 70 height 28
